Goal: Task Accomplishment & Management: Use online tool/utility

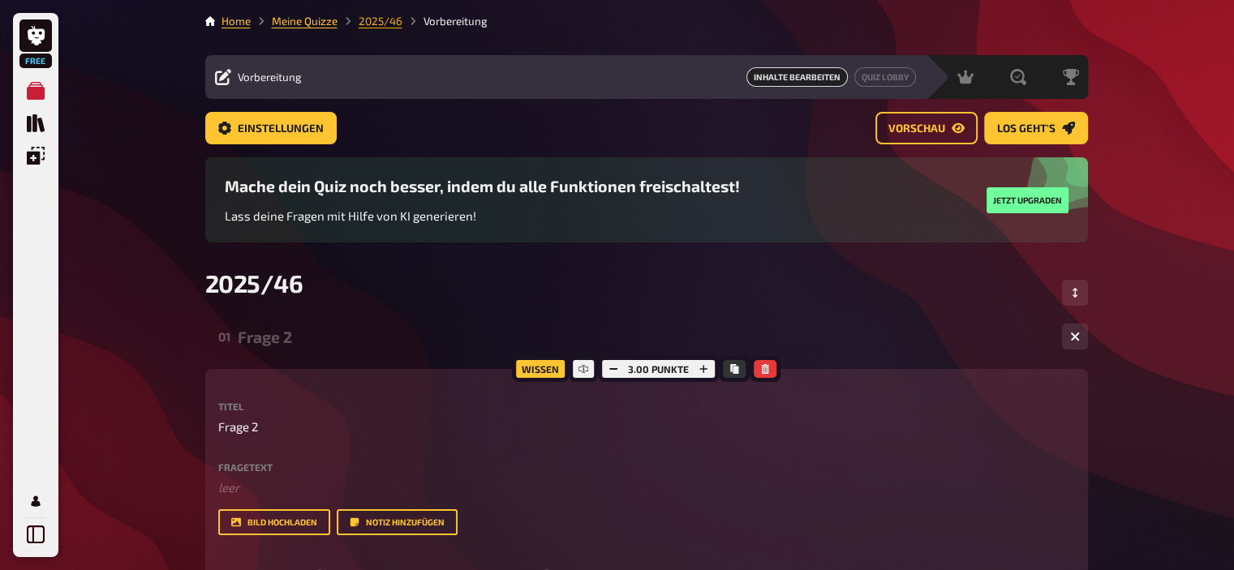
click at [384, 20] on link "2025/46" at bounding box center [381, 21] width 44 height 13
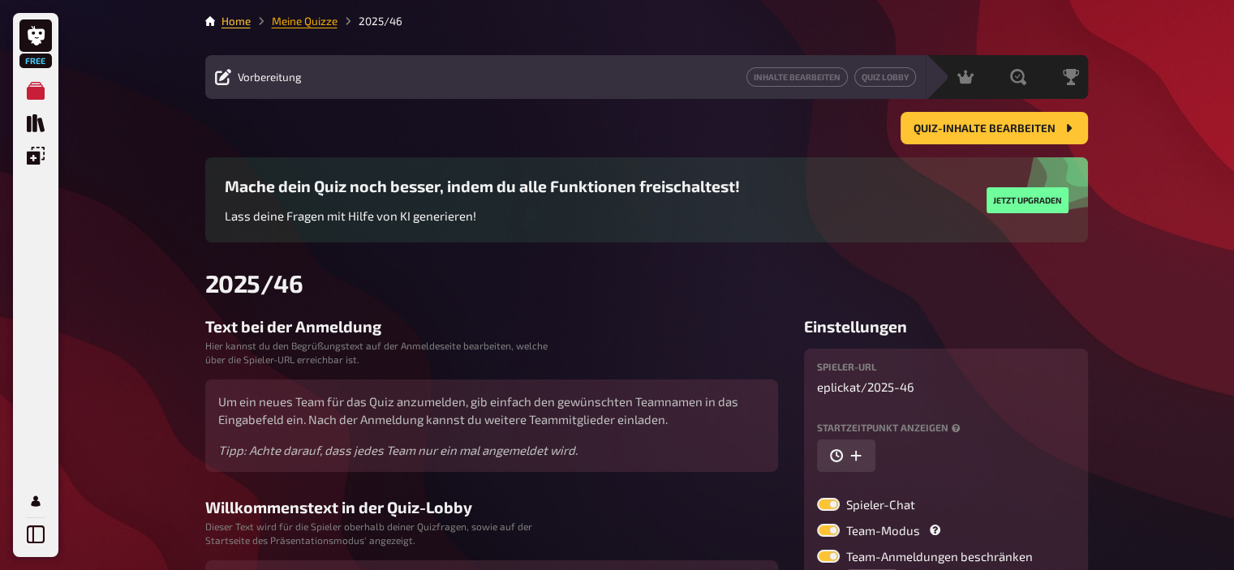
click at [309, 24] on link "Meine Quizze" at bounding box center [305, 21] width 66 height 13
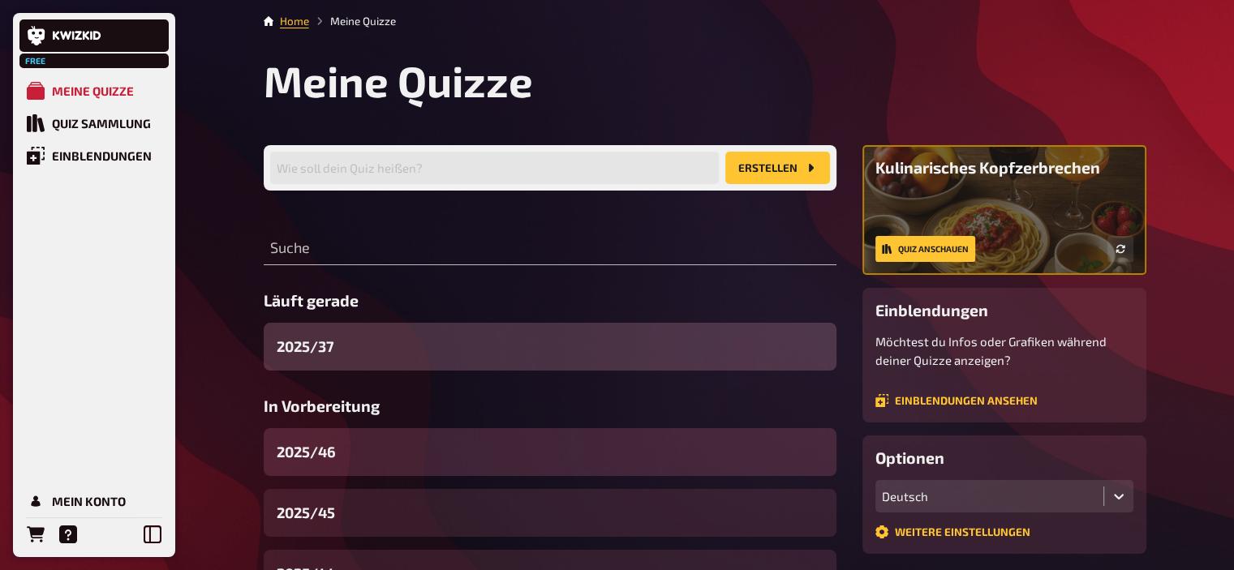
click at [363, 444] on div "2025/46" at bounding box center [550, 452] width 573 height 48
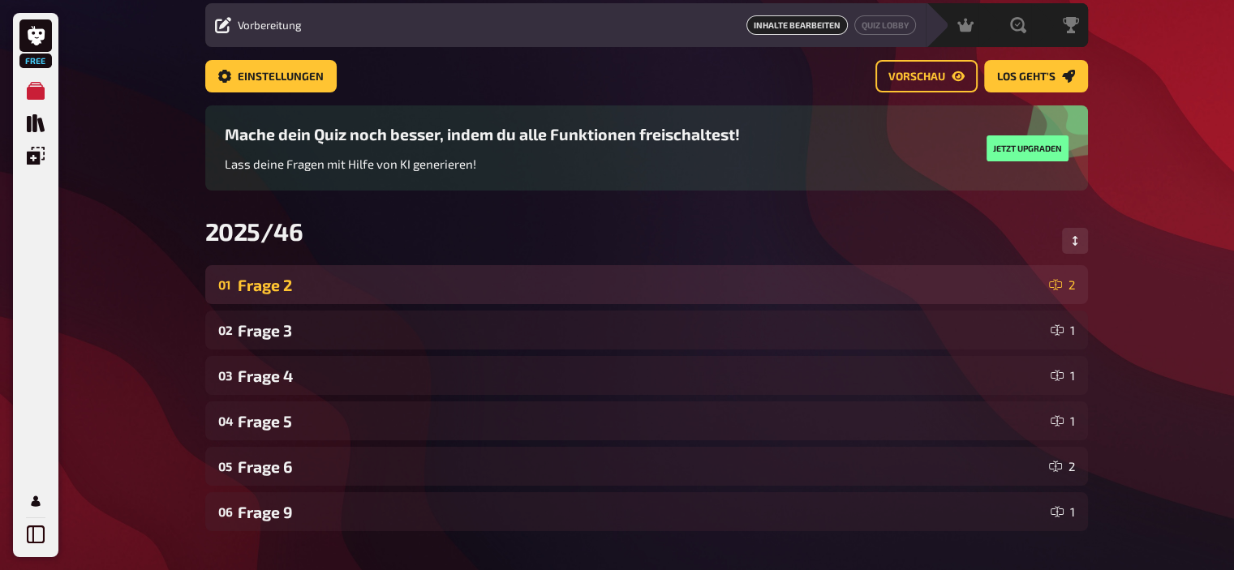
scroll to position [42, 0]
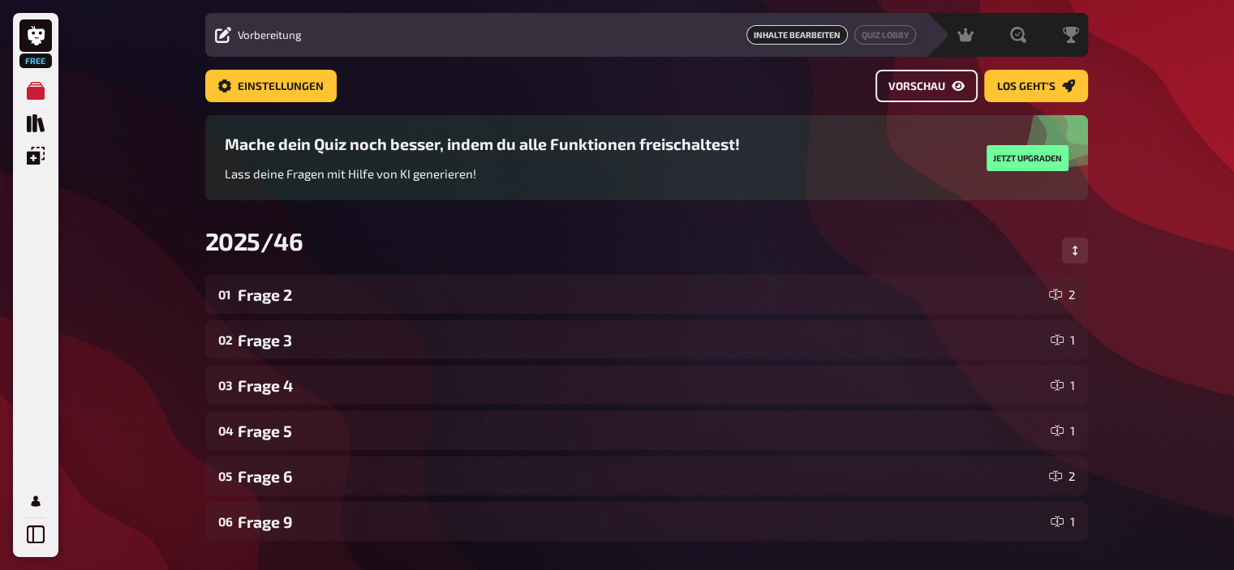
click at [910, 97] on link "Vorschau" at bounding box center [926, 86] width 102 height 32
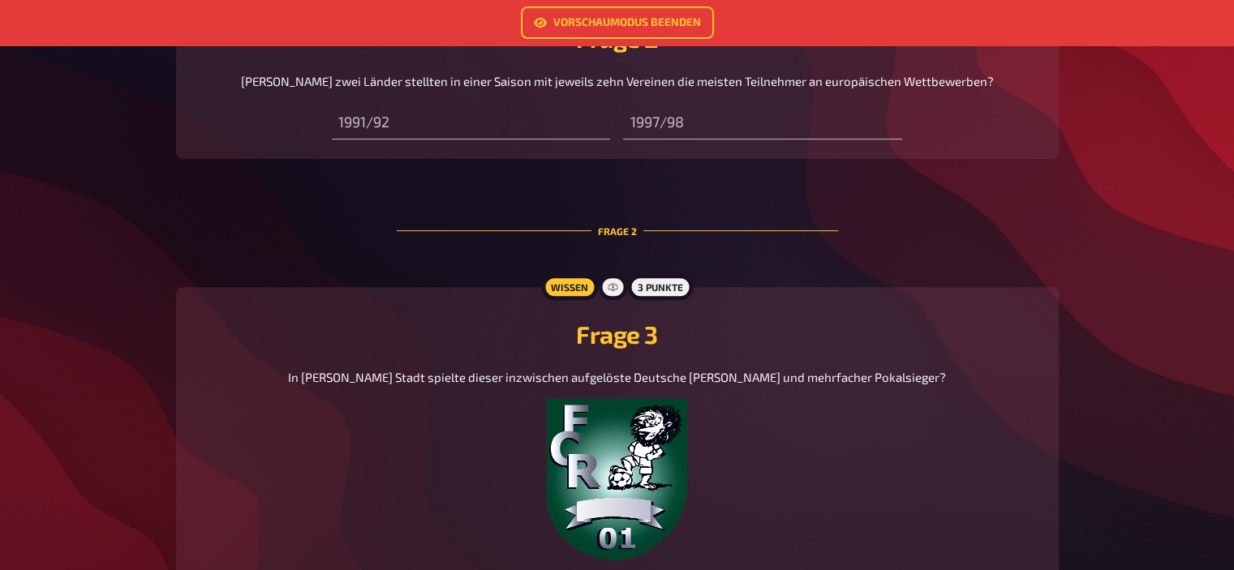
scroll to position [427, 0]
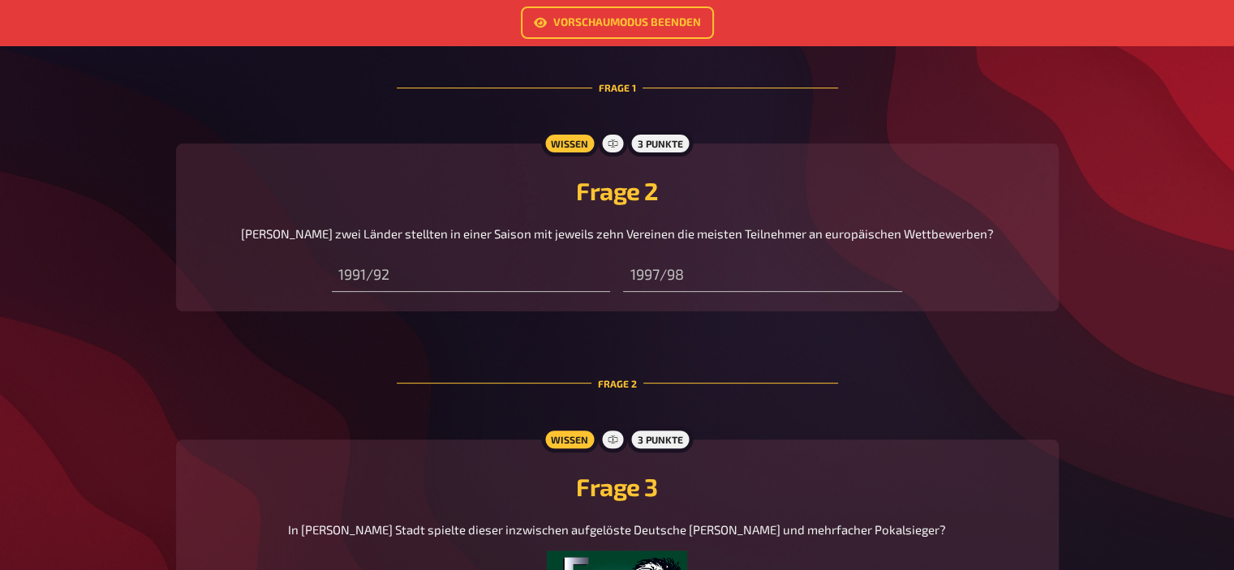
click at [426, 492] on h2 "Frage 3" at bounding box center [618, 486] width 844 height 29
click at [609, 19] on link "Vorschaumodus beenden" at bounding box center [617, 22] width 193 height 32
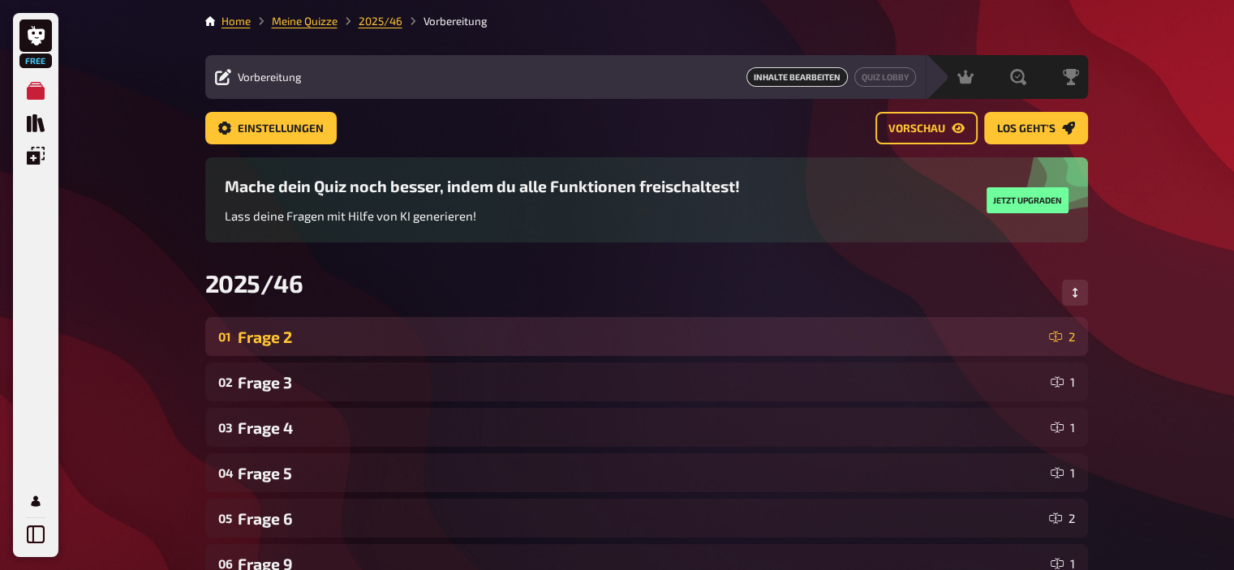
click at [402, 333] on div "Frage 2" at bounding box center [640, 337] width 805 height 19
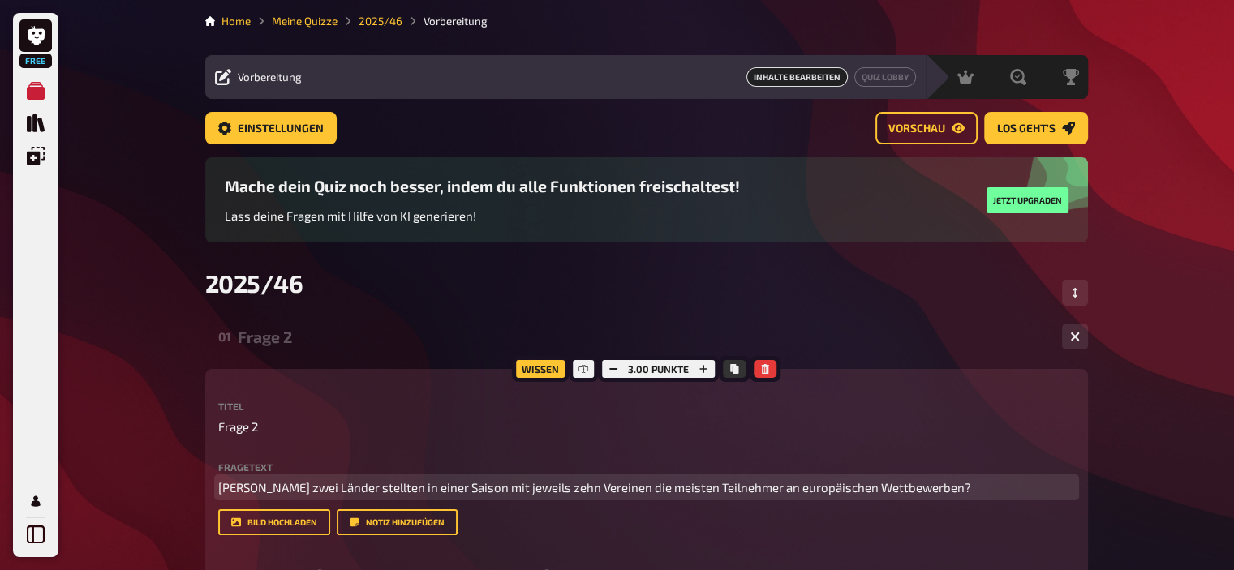
click at [739, 489] on span "[PERSON_NAME] zwei Länder stellten in einer Saison mit jeweils zehn Vereinen di…" at bounding box center [594, 487] width 753 height 15
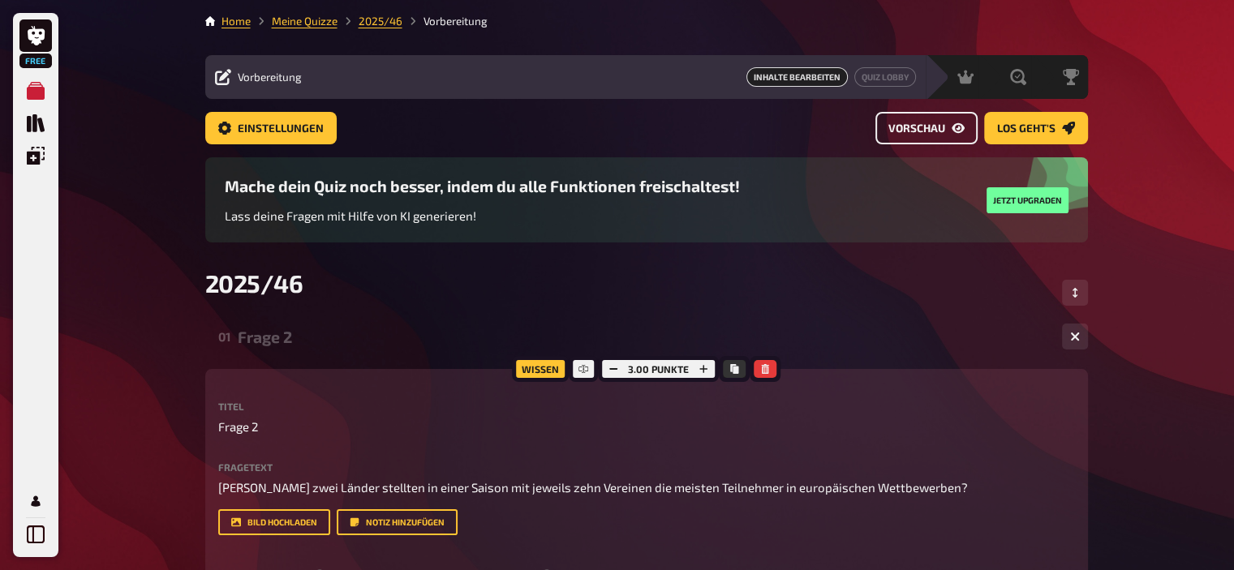
click at [935, 127] on span "Vorschau" at bounding box center [916, 128] width 57 height 11
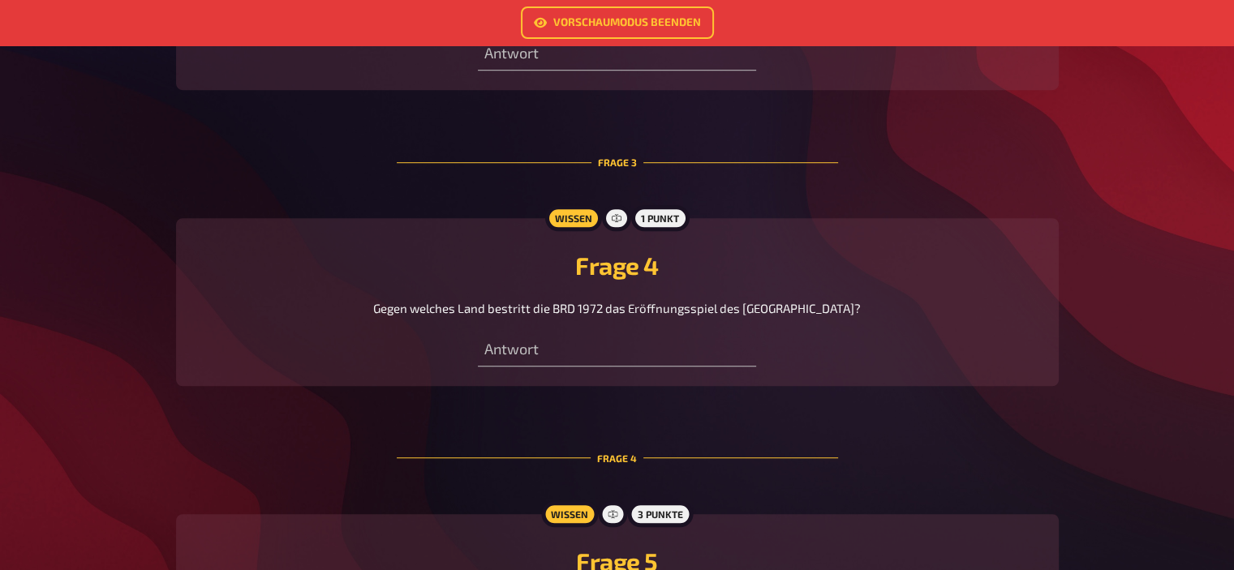
scroll to position [1120, 0]
click at [608, 313] on span "Gegen welches Land bestritt die BRD 1972 das Eröffnungsspiel des [GEOGRAPHIC_DA…" at bounding box center [617, 306] width 488 height 15
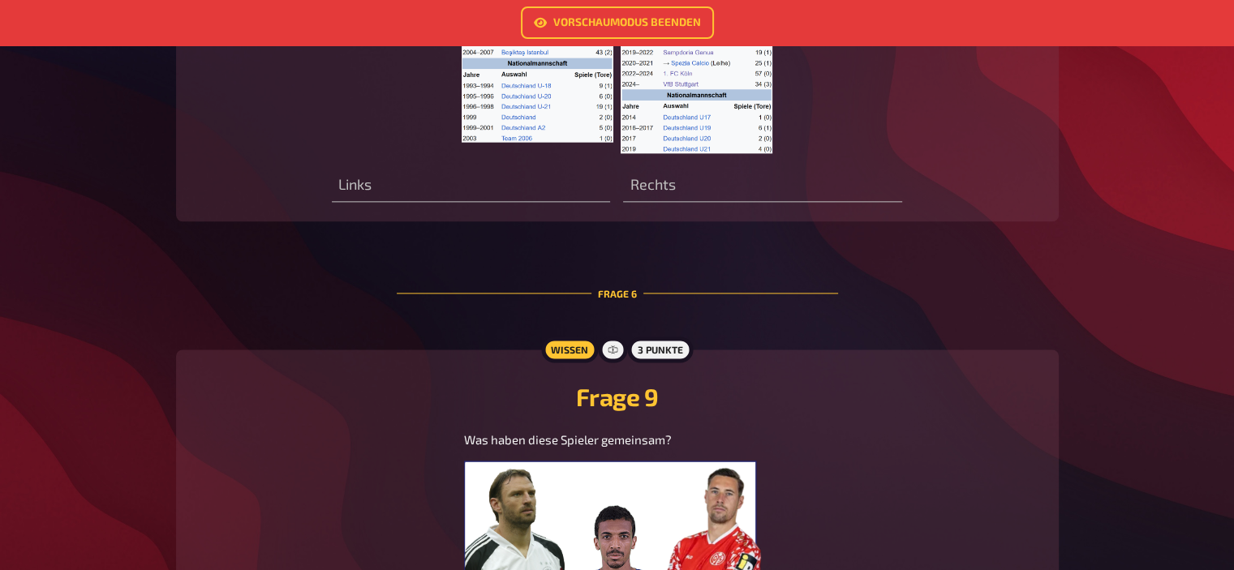
scroll to position [2294, 0]
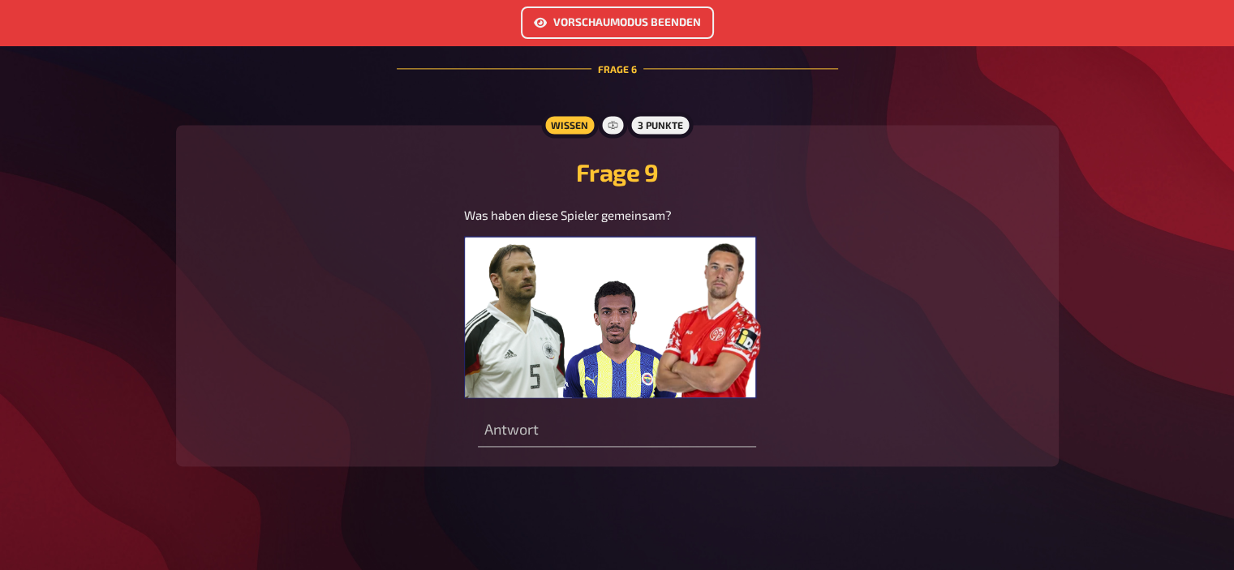
click at [594, 28] on link "Vorschaumodus beenden" at bounding box center [617, 22] width 193 height 32
